Goal: Task Accomplishment & Management: Use online tool/utility

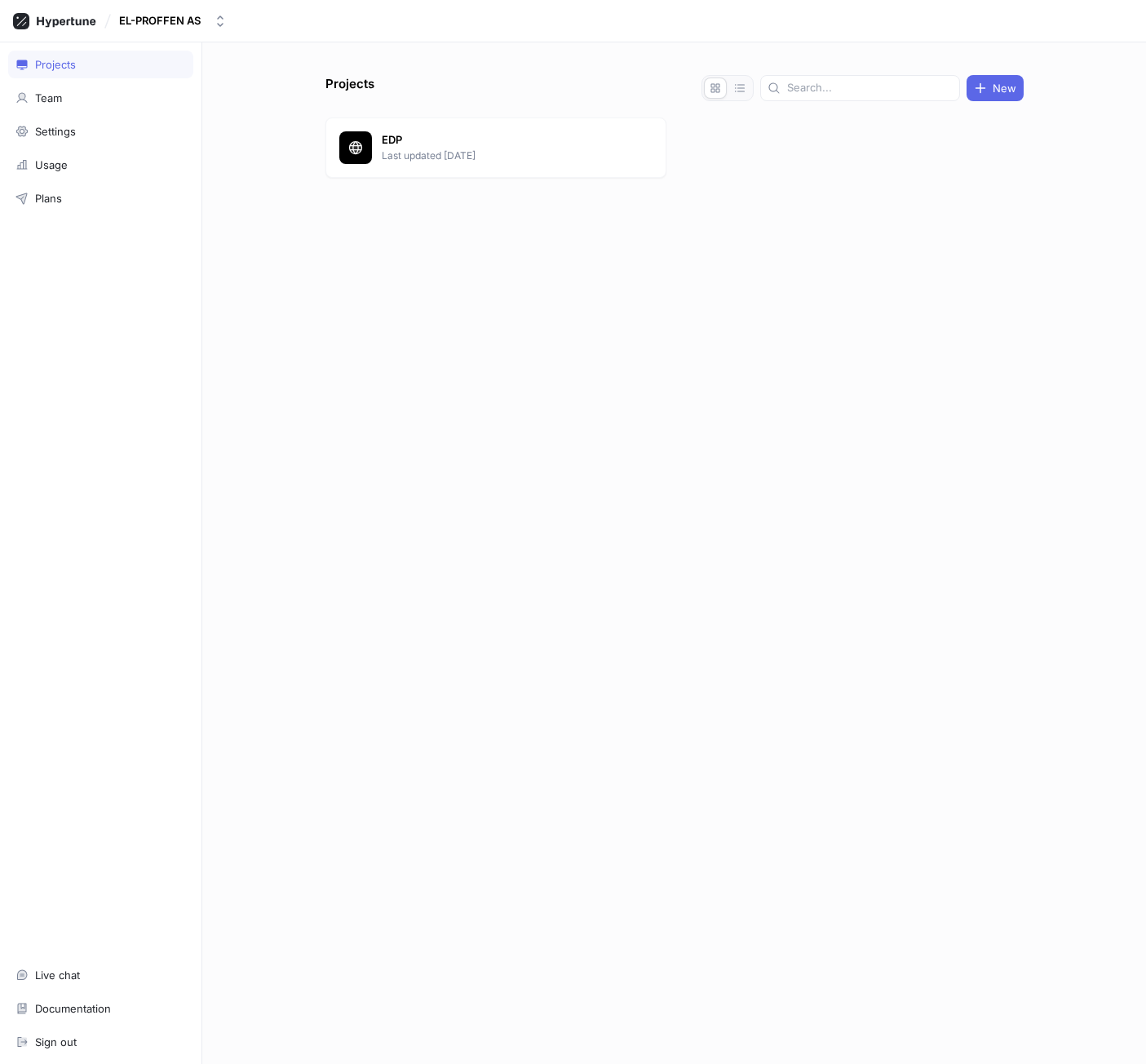
click at [573, 66] on div "Projects New EDP Last updated [DATE]" at bounding box center [674, 553] width 944 height 1022
click at [885, 303] on div "Projects New EDP Last updated [DATE]" at bounding box center [674, 569] width 711 height 989
drag, startPoint x: 691, startPoint y: 277, endPoint x: 501, endPoint y: 125, distance: 243.3
click at [691, 275] on div "Projects New EDP Last updated [DATE]" at bounding box center [674, 569] width 711 height 989
click at [499, 138] on p "EDP" at bounding box center [500, 141] width 236 height 17
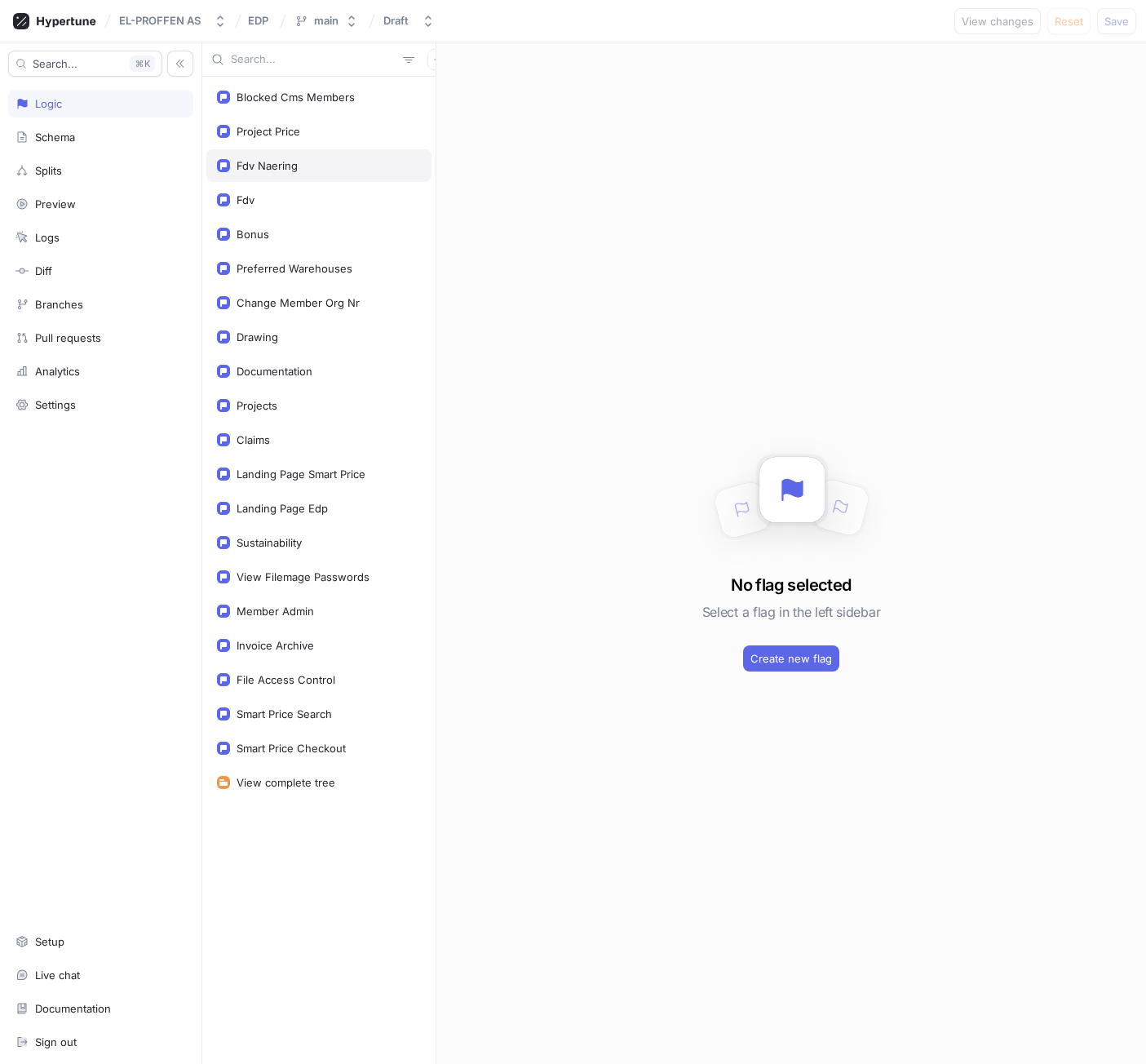
click at [300, 168] on div "Fdv Naering" at bounding box center [319, 166] width 204 height 13
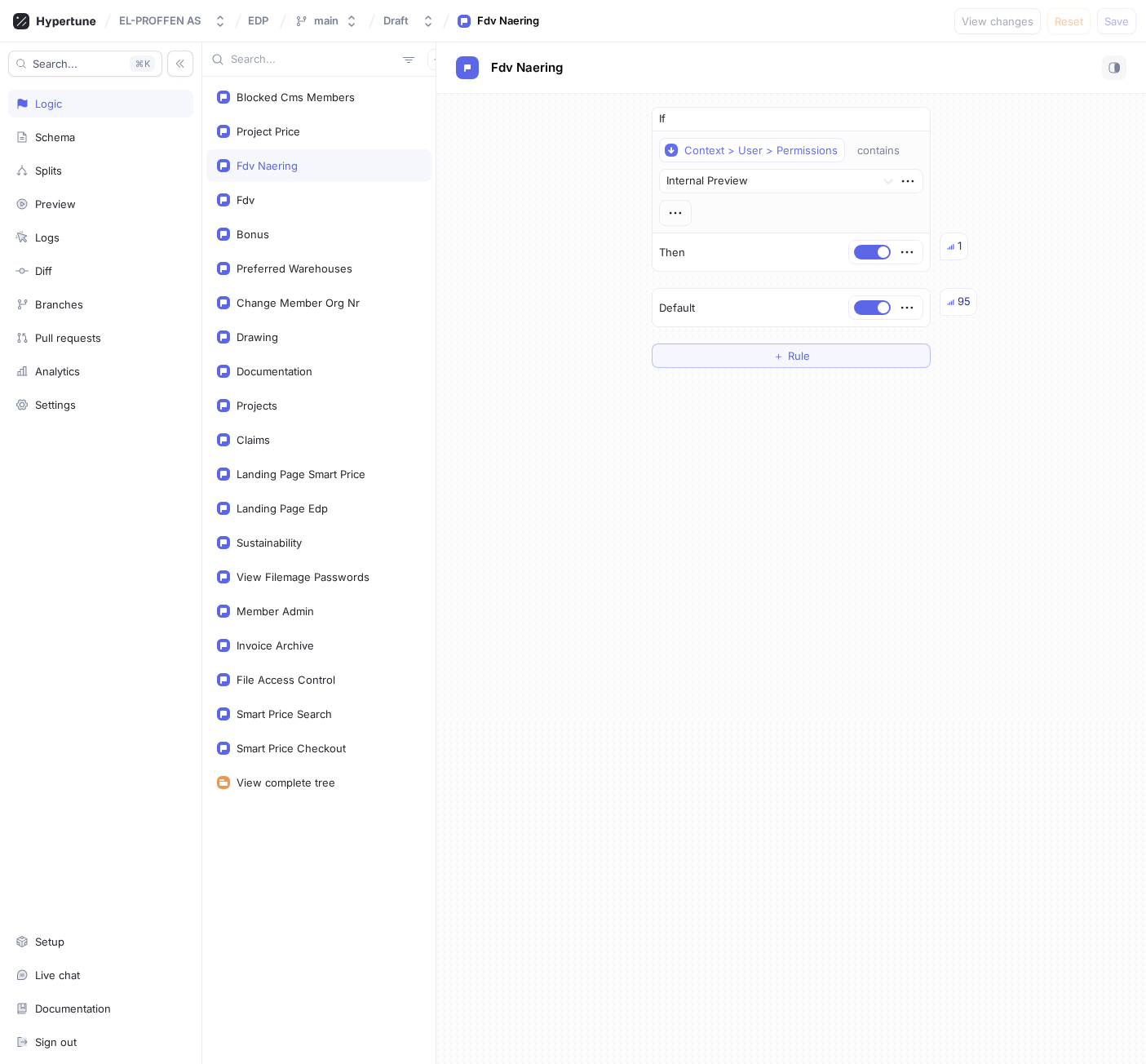
click at [847, 526] on div "If Context > User > Permissions contains Internal Preview Then 1 Default 95 ＋ R…" at bounding box center [791, 579] width 709 height 970
click at [304, 206] on div "Fdv" at bounding box center [319, 200] width 225 height 32
click at [303, 333] on div "Drawing" at bounding box center [319, 337] width 204 height 13
click at [285, 402] on div "Projects" at bounding box center [319, 406] width 204 height 13
click at [288, 341] on div "Drawing" at bounding box center [319, 337] width 204 height 13
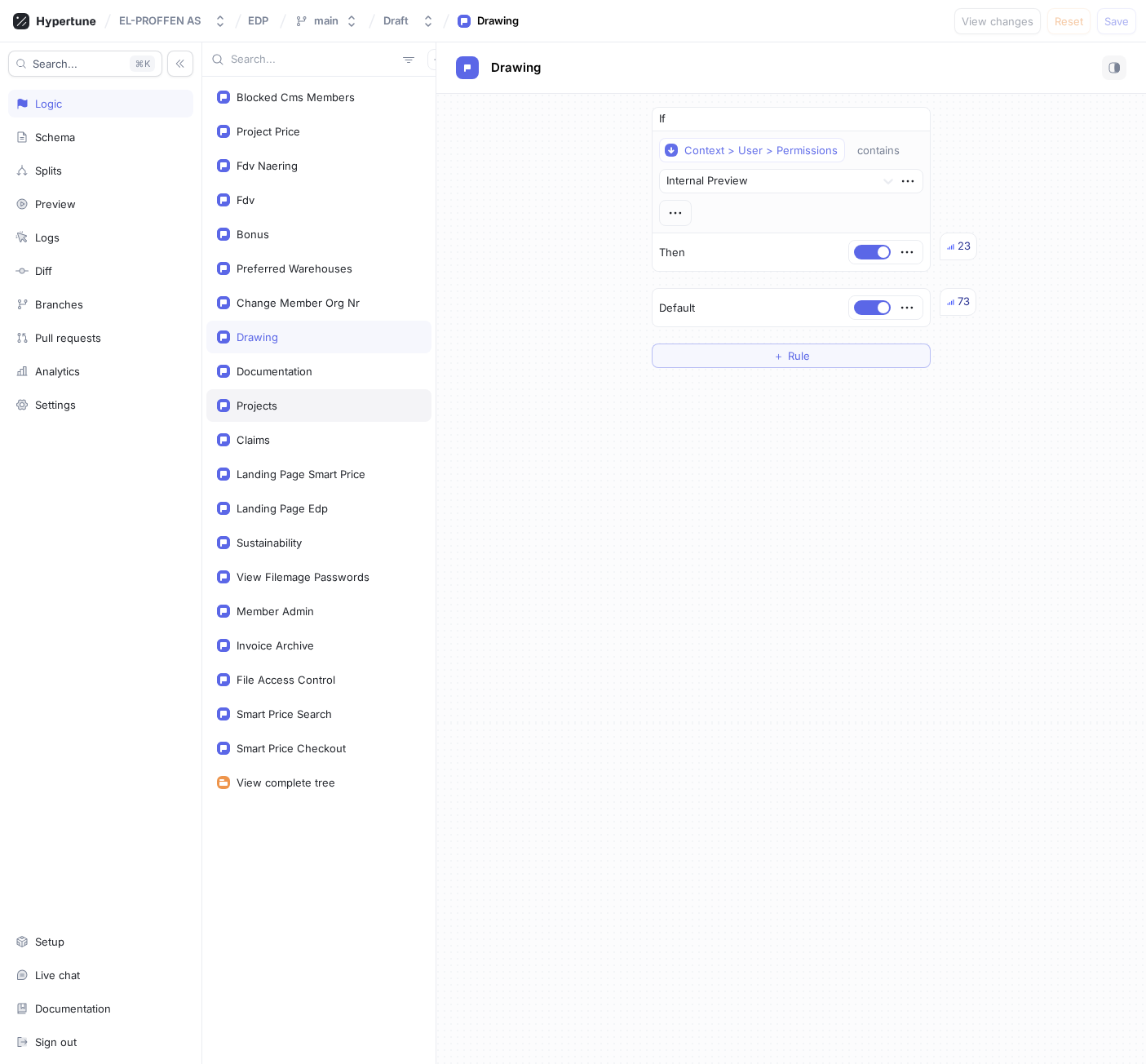
click at [287, 408] on div "Projects" at bounding box center [319, 406] width 204 height 13
click at [290, 369] on div "Documentation" at bounding box center [274, 371] width 76 height 13
click at [274, 336] on div "Drawing" at bounding box center [257, 337] width 42 height 13
click at [279, 404] on div "Projects" at bounding box center [319, 406] width 204 height 13
click at [866, 308] on button "button" at bounding box center [872, 308] width 37 height 15
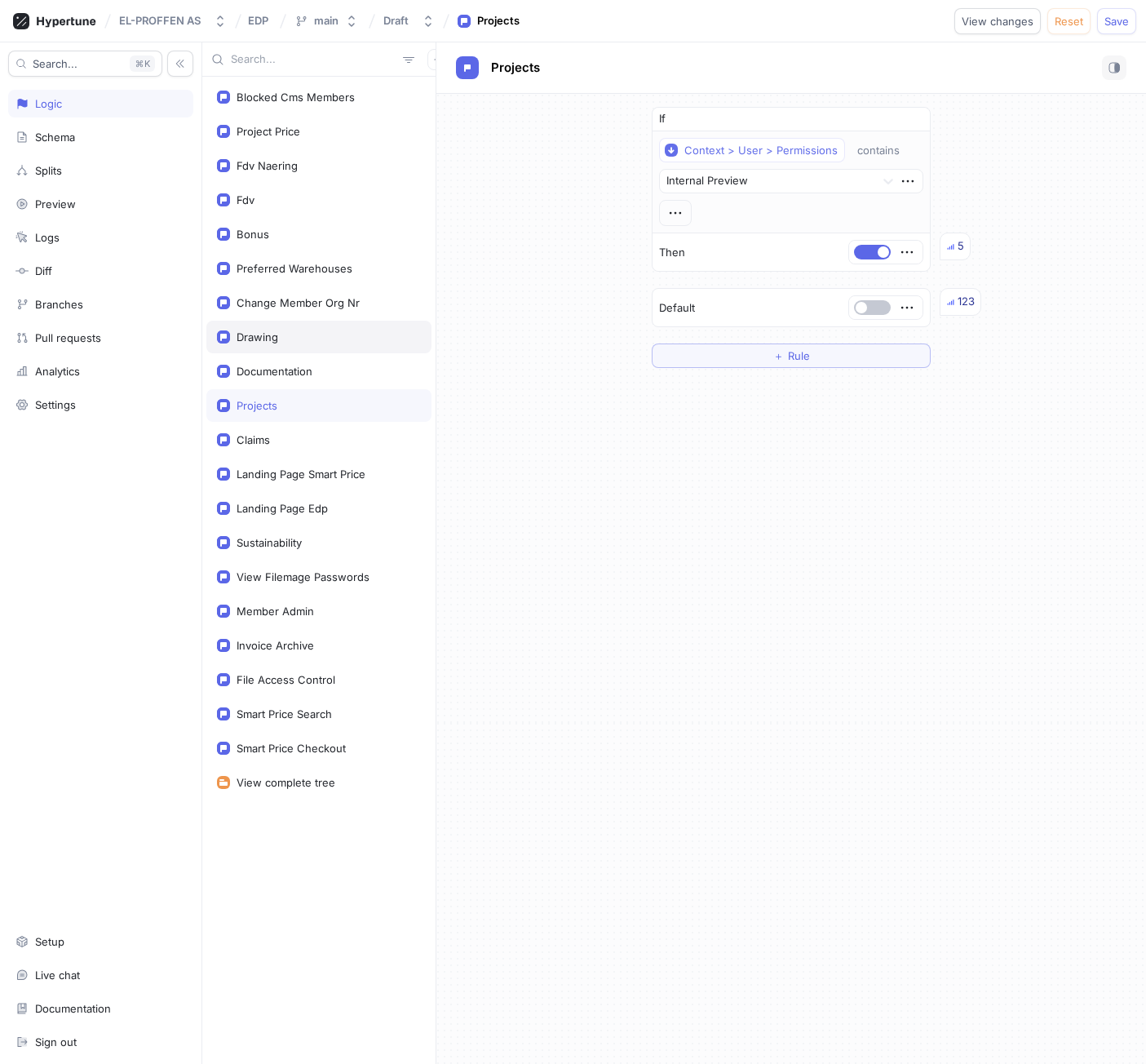
click at [300, 339] on div "Drawing" at bounding box center [319, 337] width 204 height 13
click at [873, 310] on button "button" at bounding box center [872, 308] width 37 height 15
click at [873, 308] on button "button" at bounding box center [872, 308] width 37 height 15
click at [1119, 22] on span "Save" at bounding box center [1116, 22] width 24 height 10
